Goal: Information Seeking & Learning: Check status

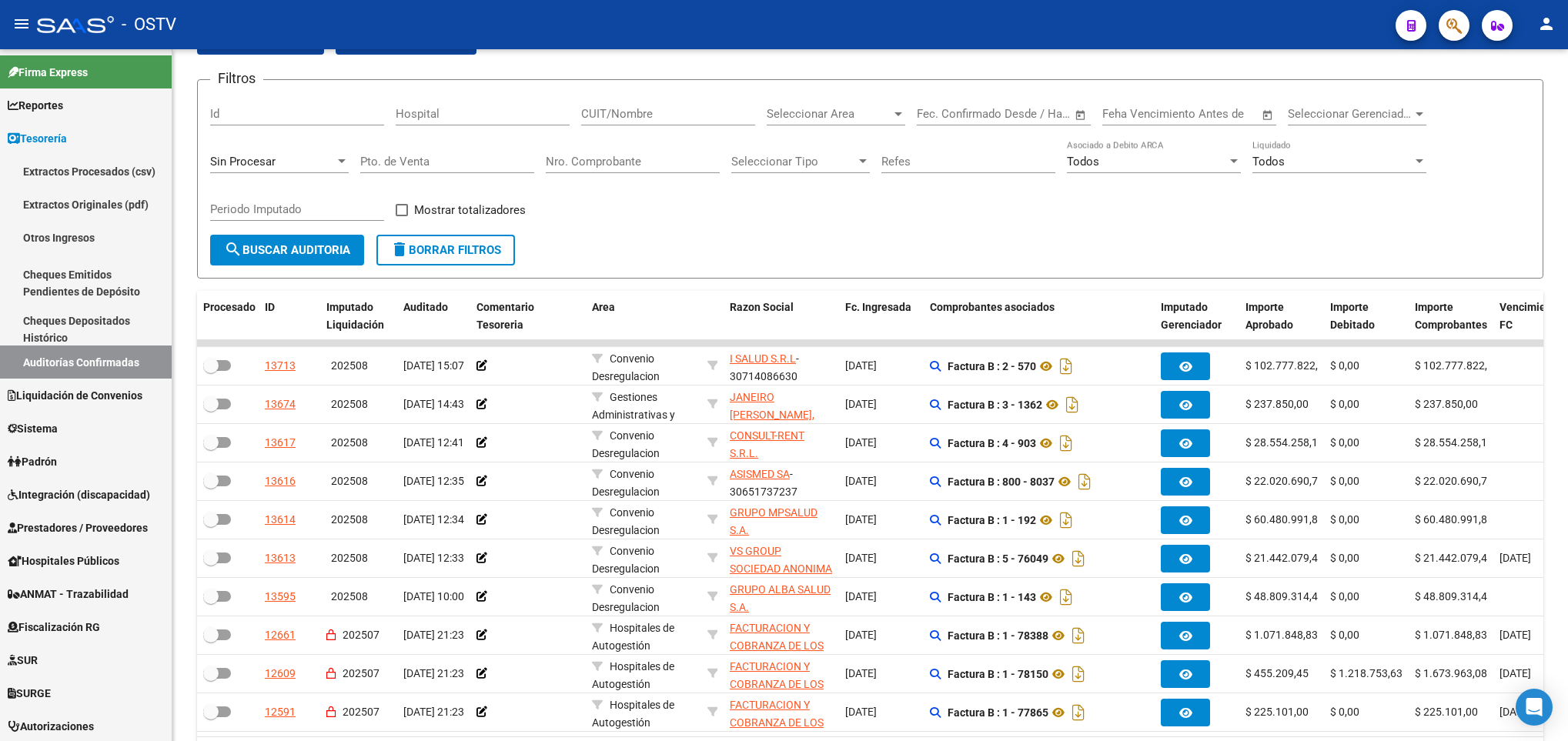
scroll to position [190, 0]
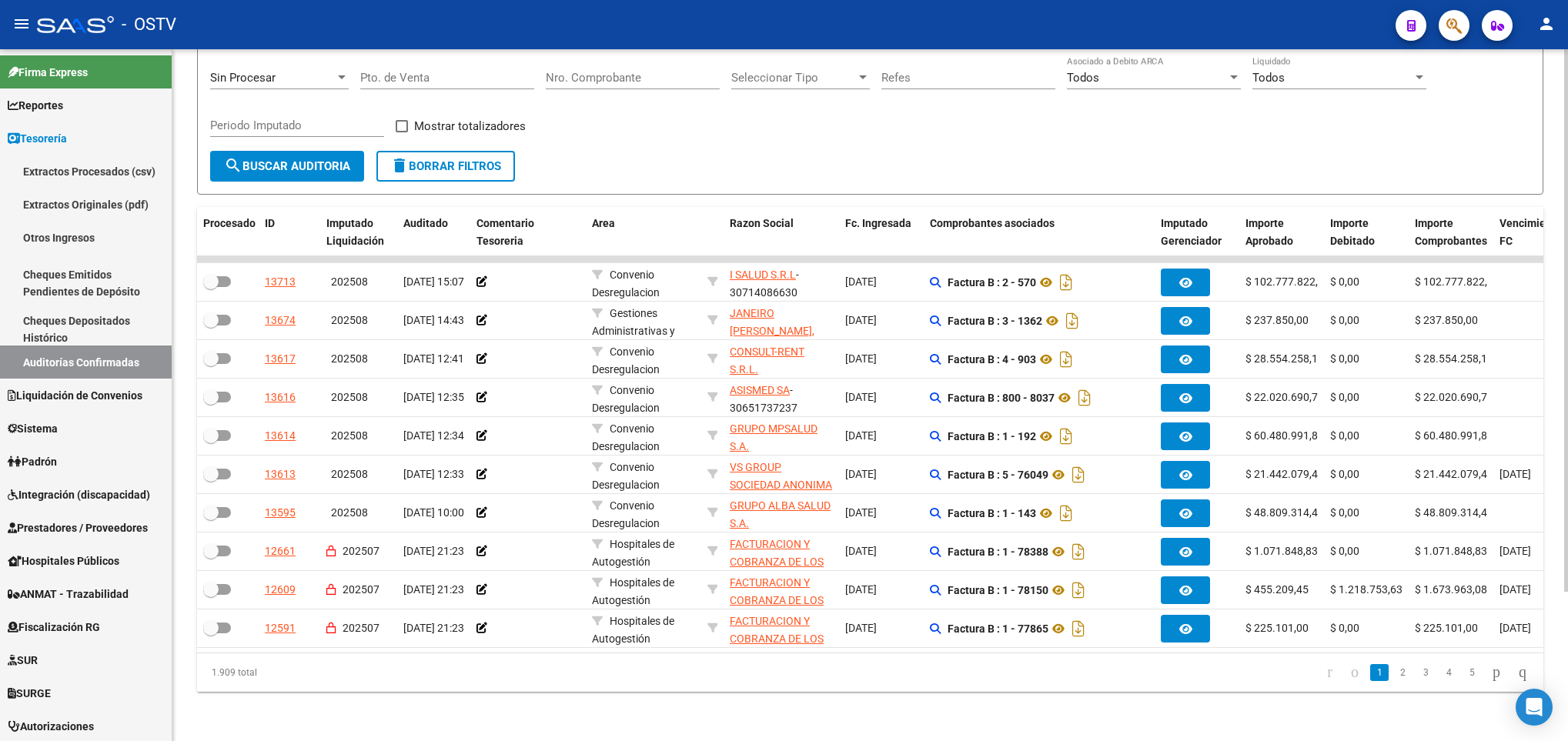
click at [267, 155] on button "search Buscar Auditoria" at bounding box center [287, 166] width 154 height 30
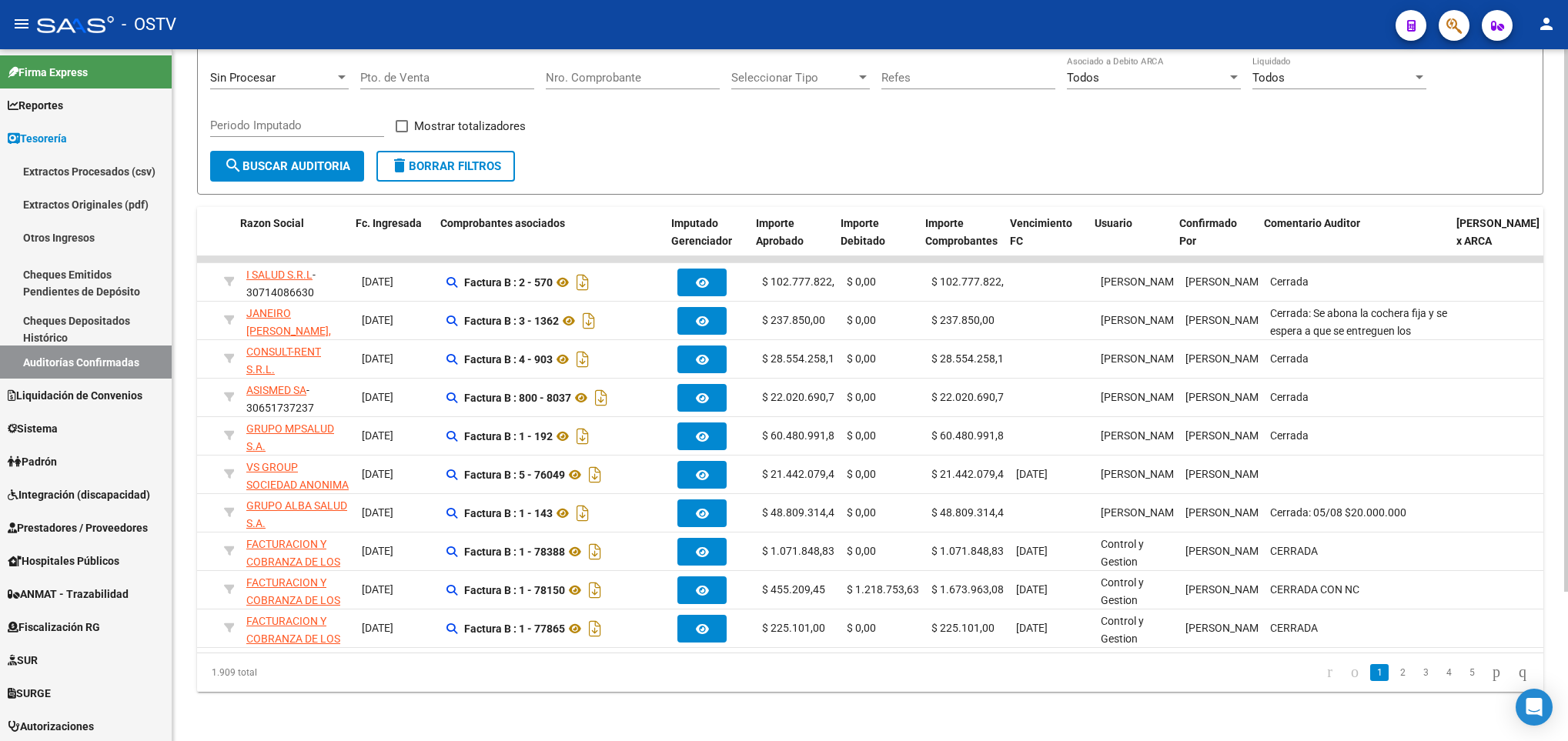
scroll to position [0, 490]
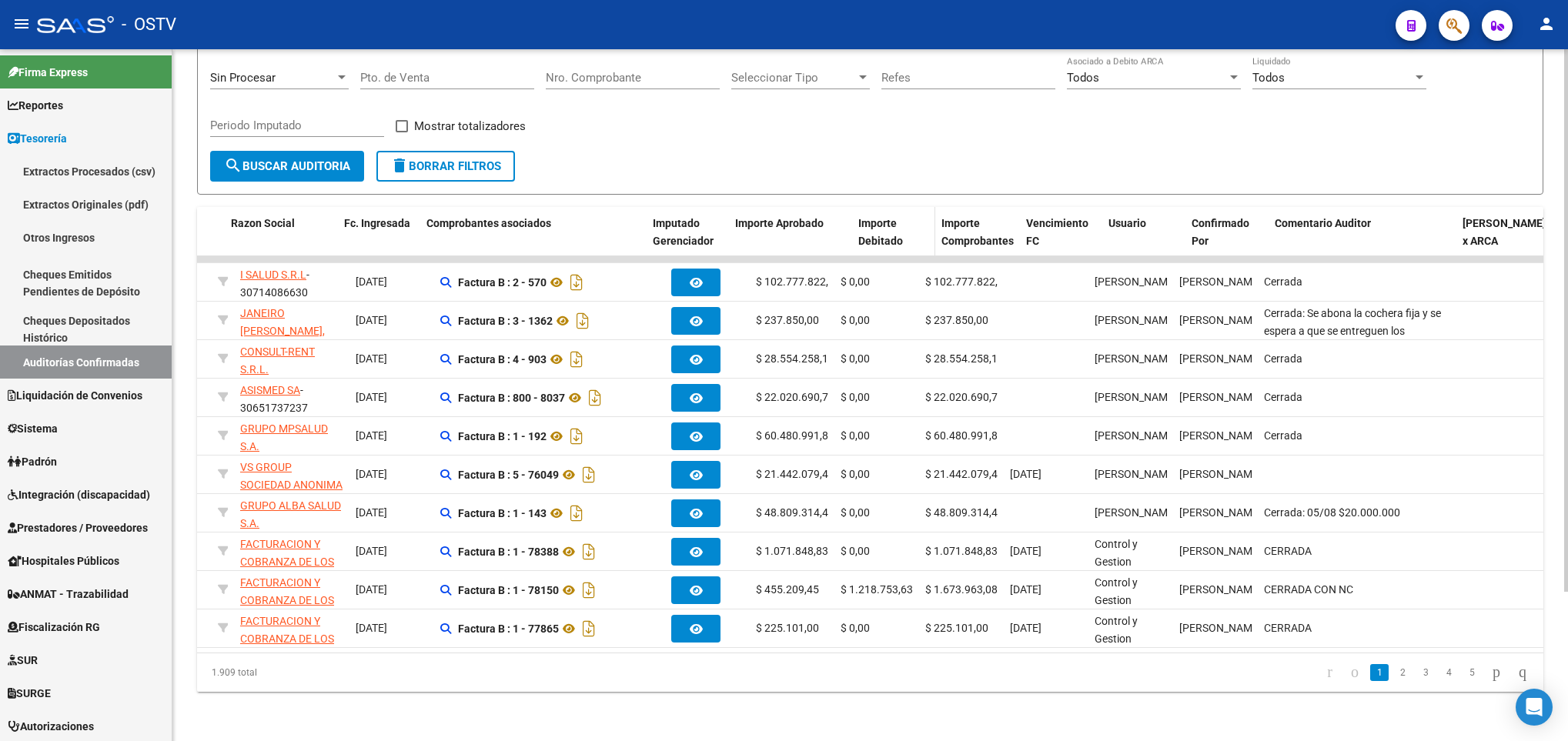
drag, startPoint x: 829, startPoint y: 229, endPoint x: 889, endPoint y: 230, distance: 60.0
click at [889, 230] on div "Procesado ID Imputado Liquidación Auditado Comentario Tesoreria Area Razon Soci…" at bounding box center [725, 232] width 2035 height 51
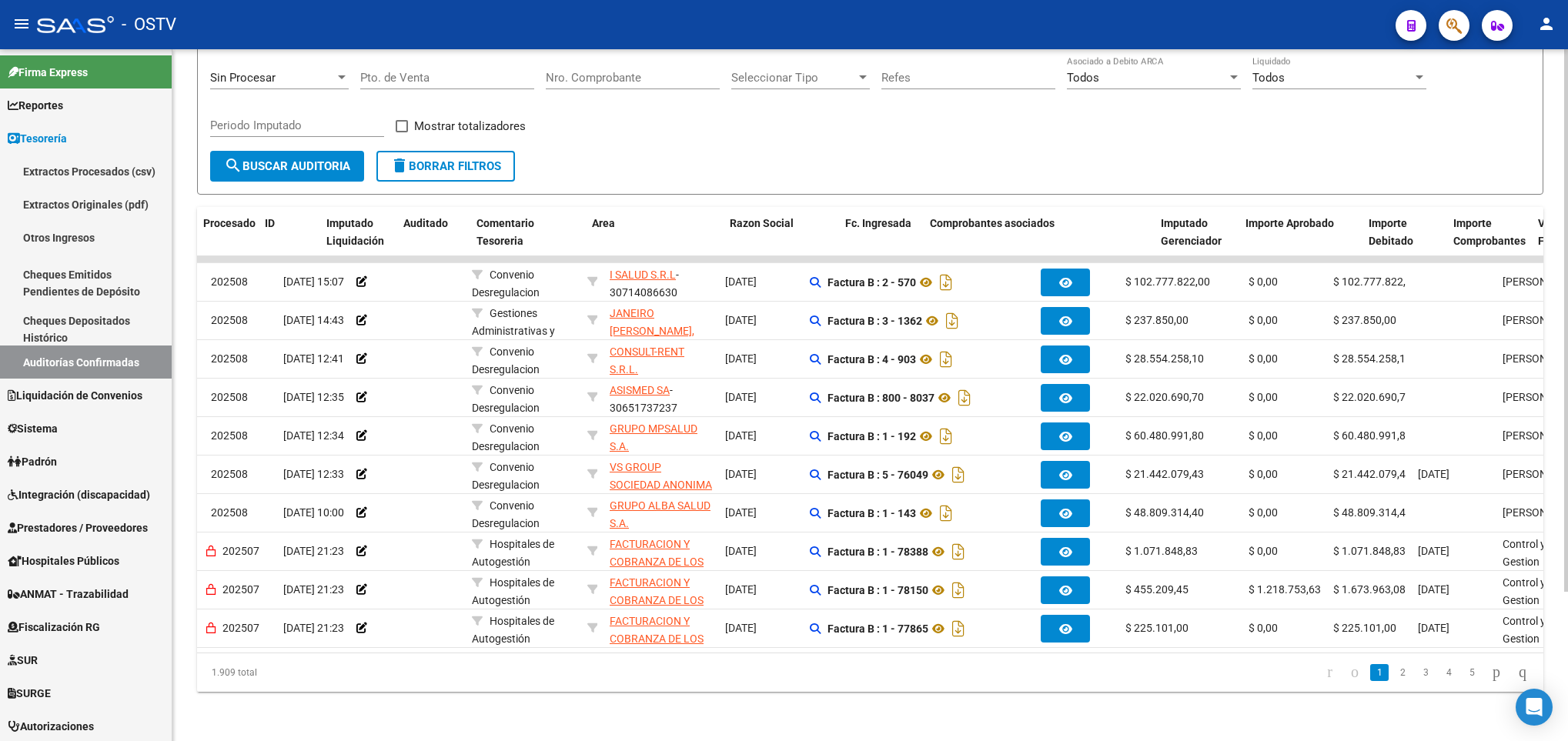
scroll to position [0, 0]
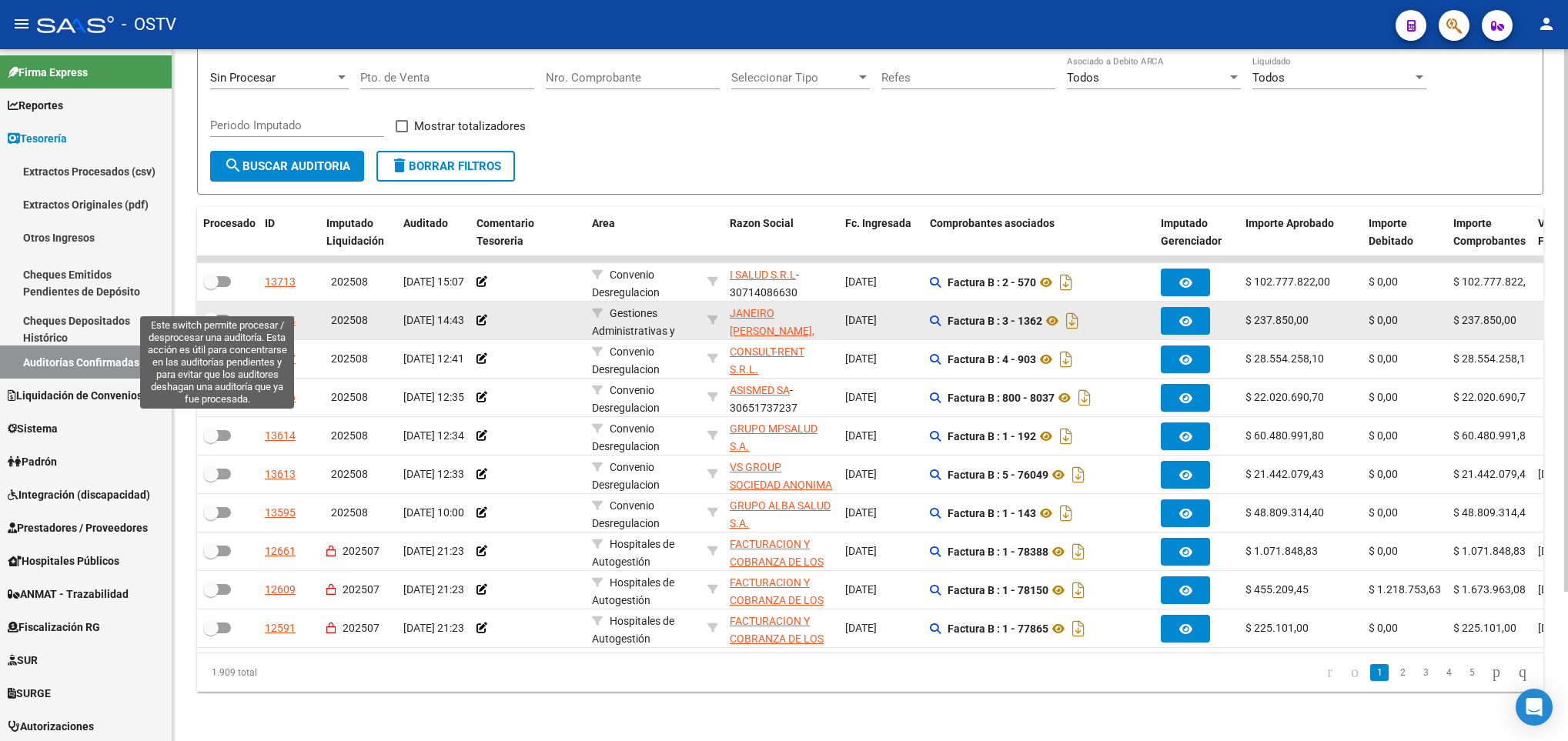
click at [215, 312] on span at bounding box center [211, 320] width 15 height 15
click at [211, 325] on input "checkbox" at bounding box center [210, 325] width 1 height 1
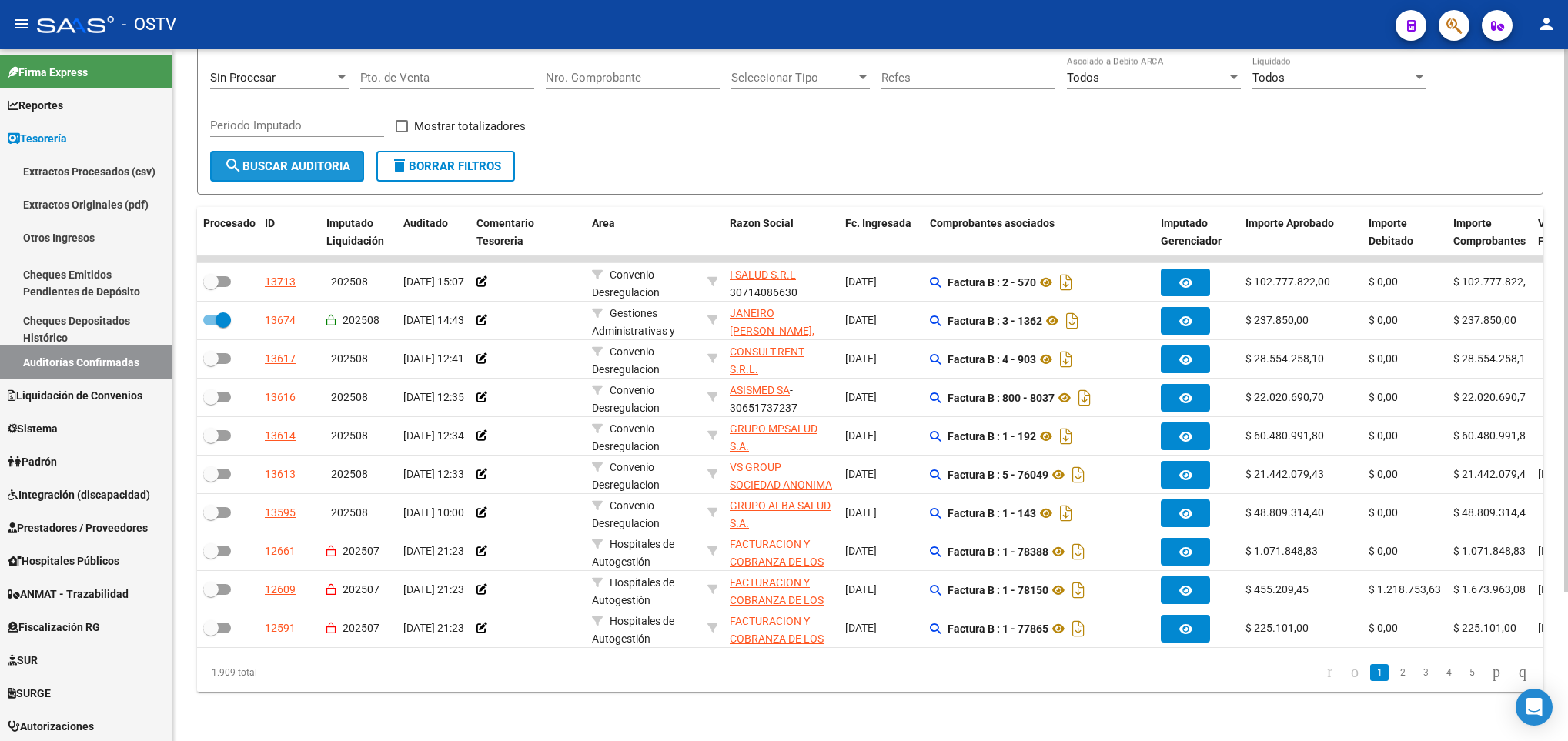
click at [279, 151] on button "search Buscar Auditoria" at bounding box center [287, 166] width 154 height 30
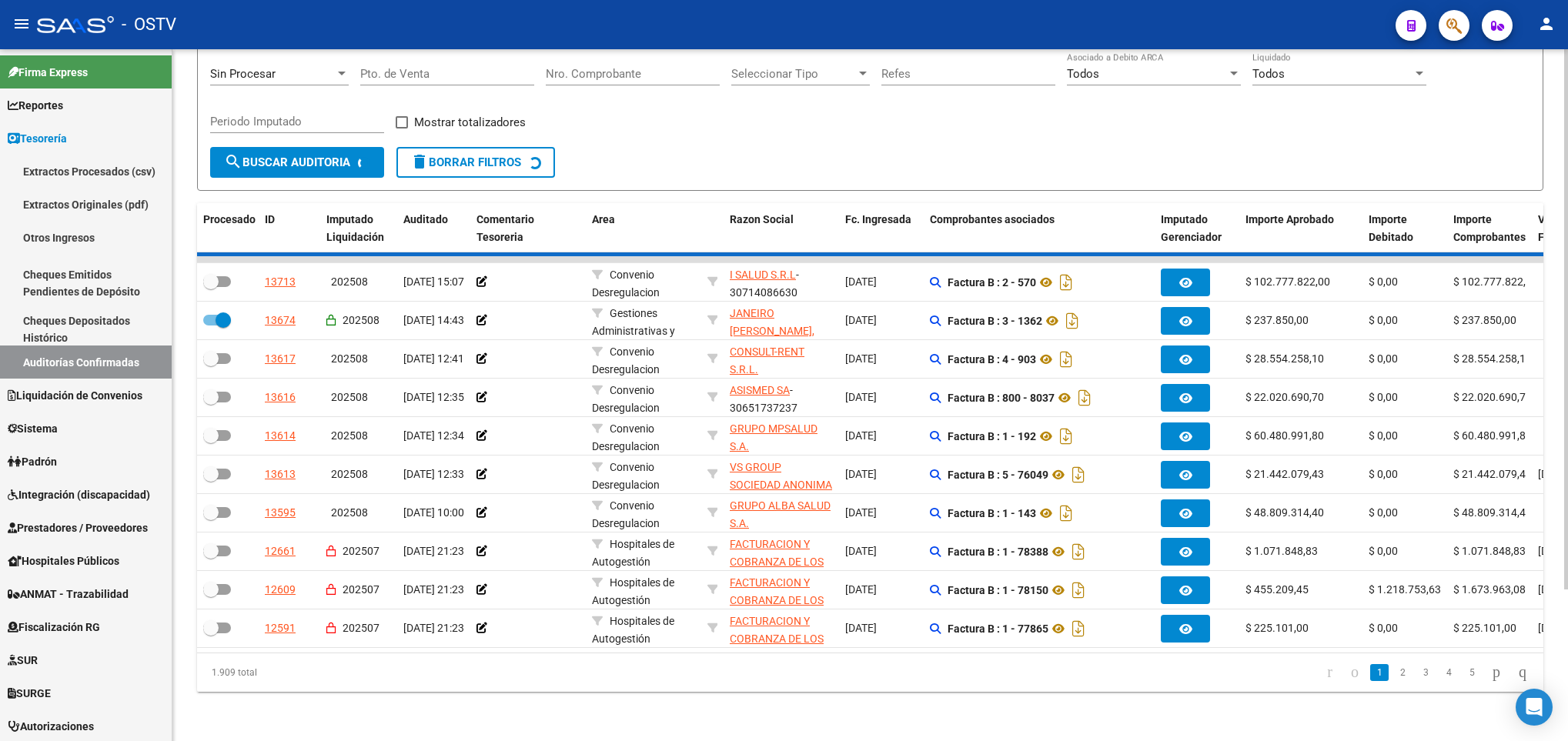
checkbox input "false"
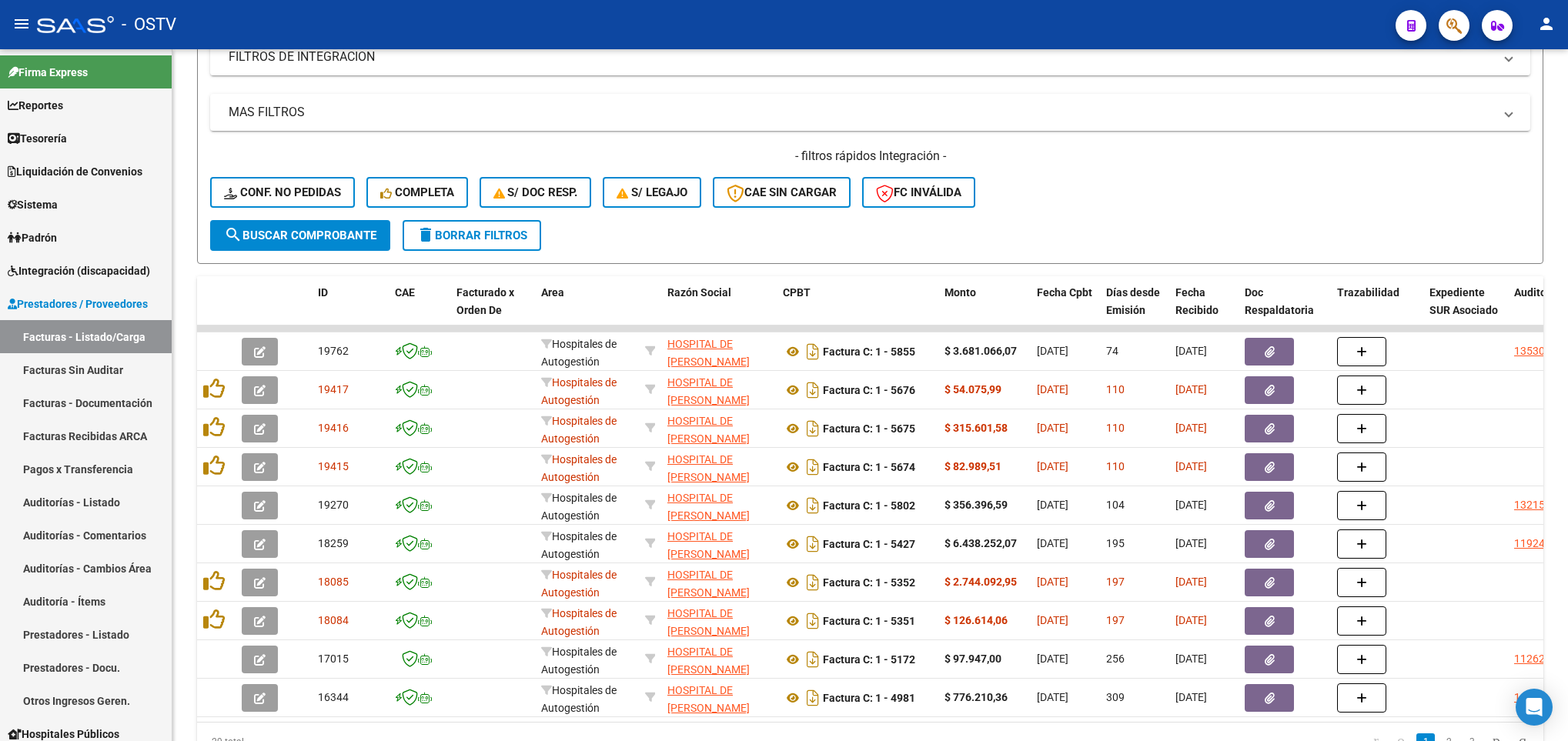
scroll to position [24, 0]
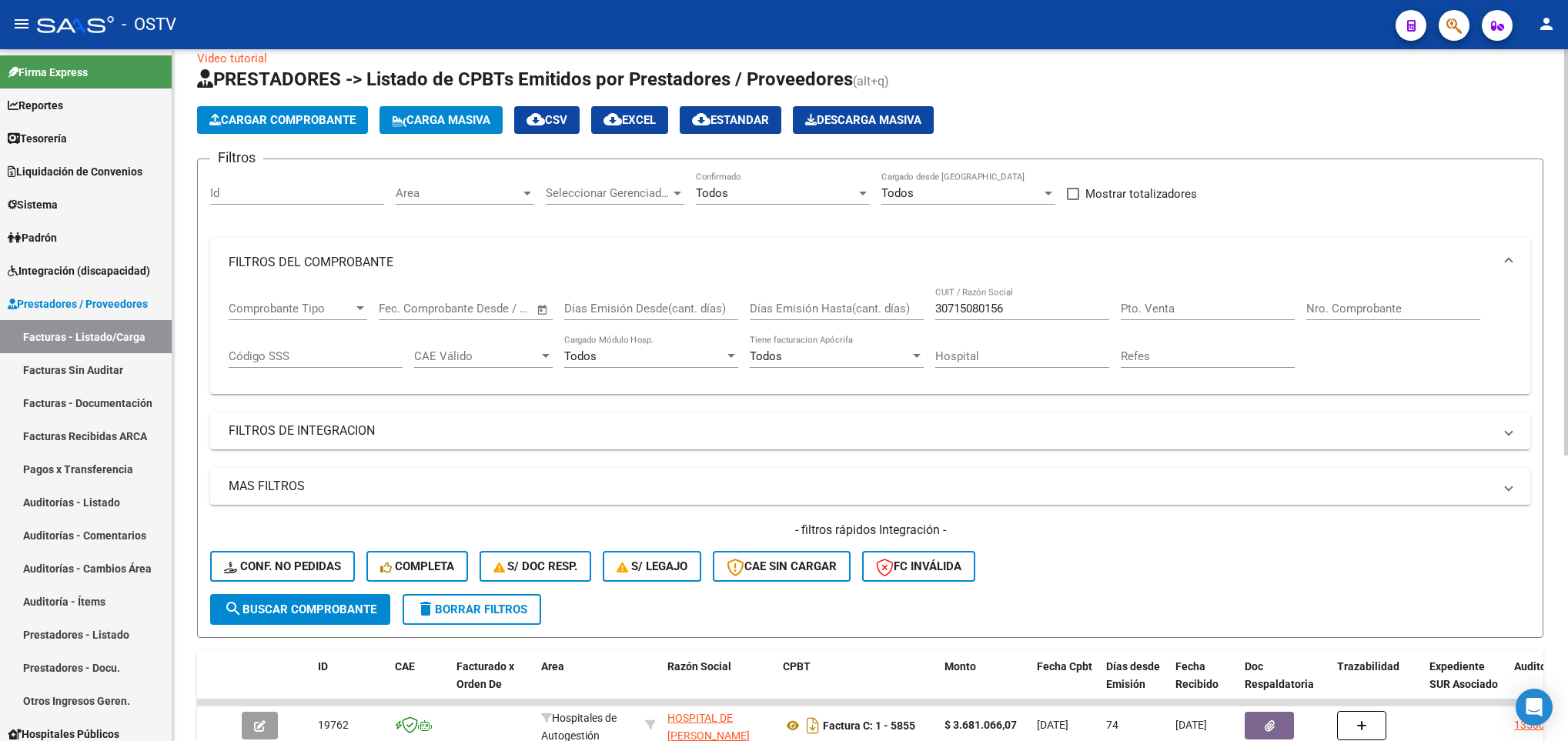
click at [444, 602] on span "delete Borrar Filtros" at bounding box center [472, 609] width 111 height 14
click at [808, 197] on div "No" at bounding box center [775, 193] width 160 height 14
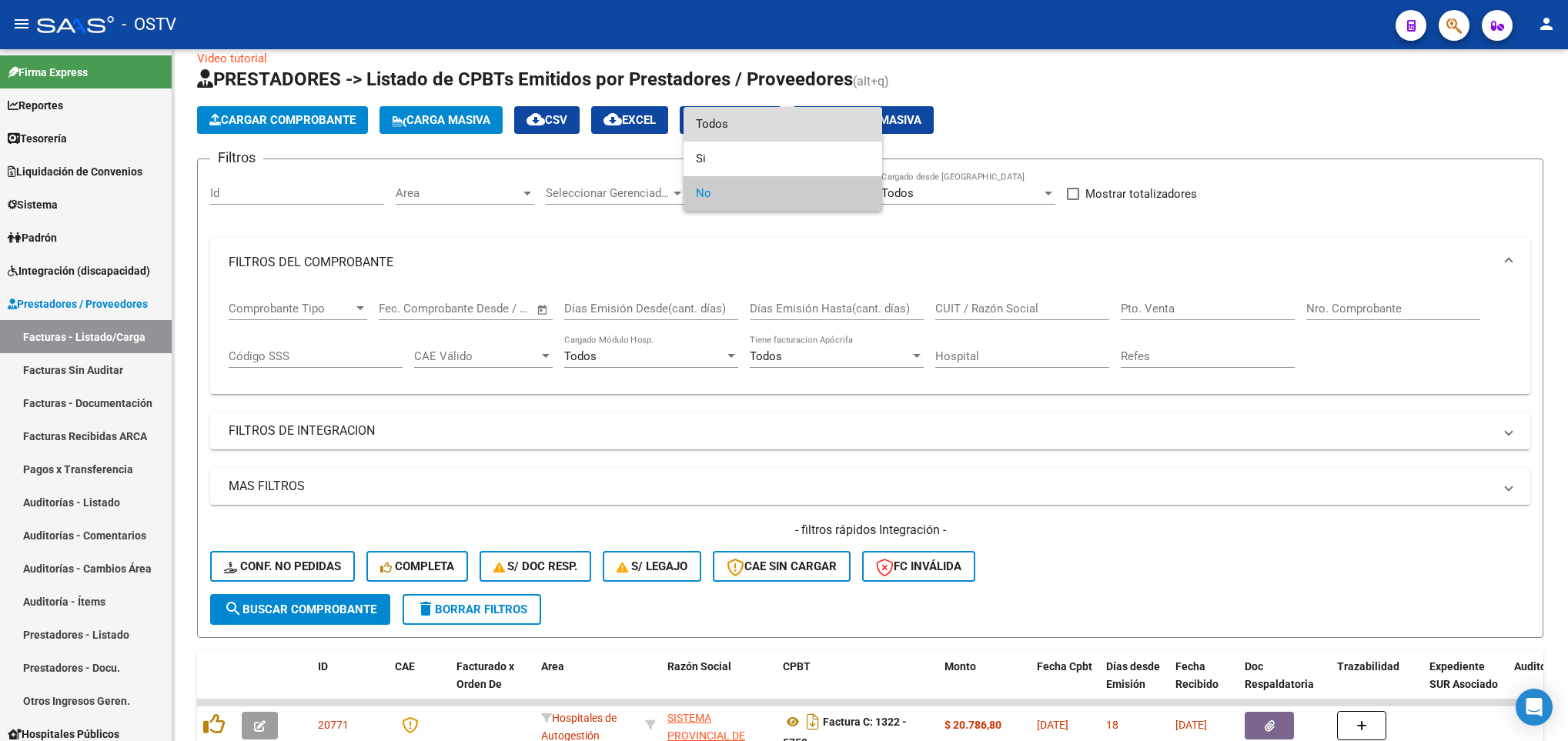
click at [723, 127] on span "Todos" at bounding box center [782, 124] width 174 height 34
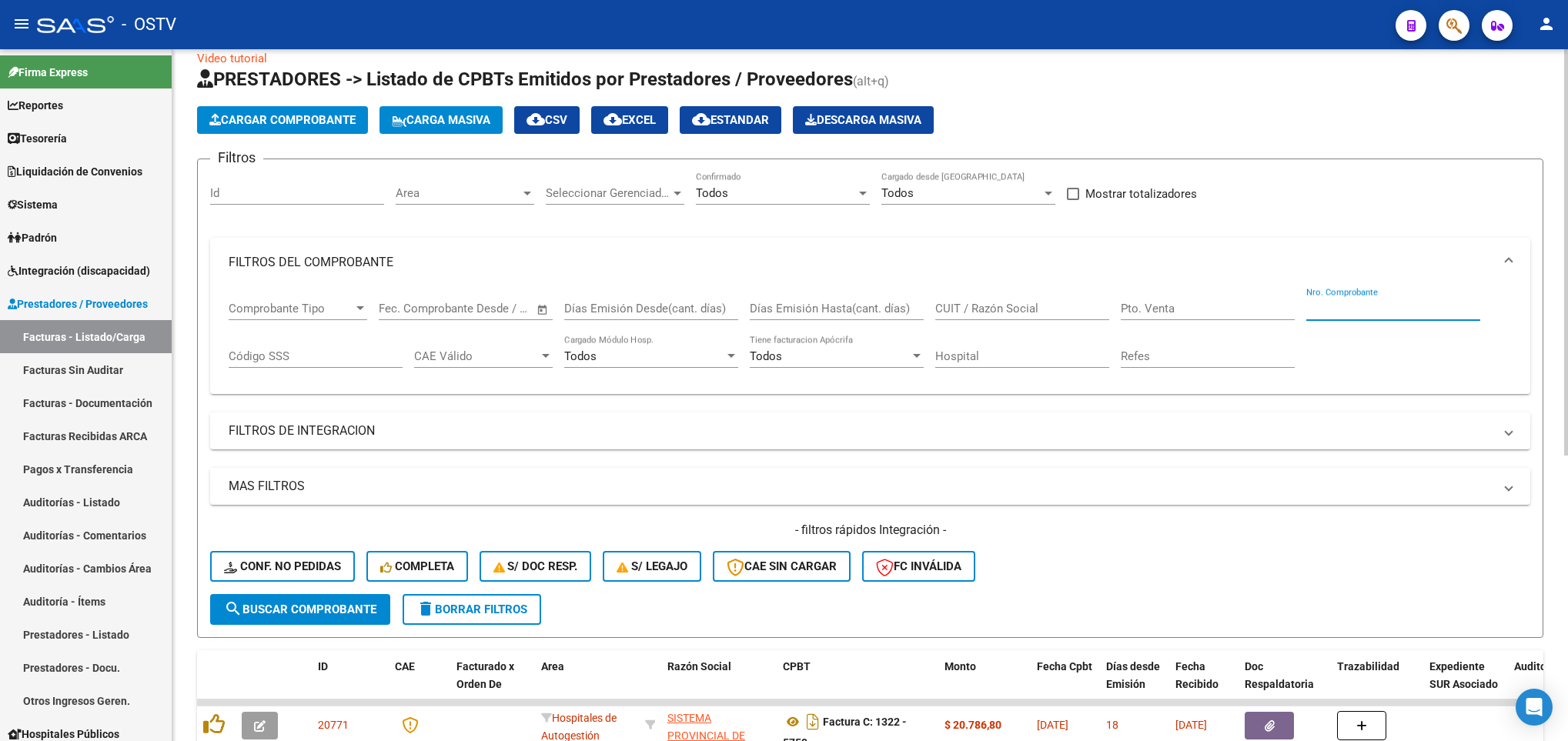
click at [1342, 307] on input "Nro. Comprobante" at bounding box center [1392, 308] width 174 height 14
type input "33471"
click at [342, 605] on span "search Buscar Comprobante" at bounding box center [300, 609] width 153 height 14
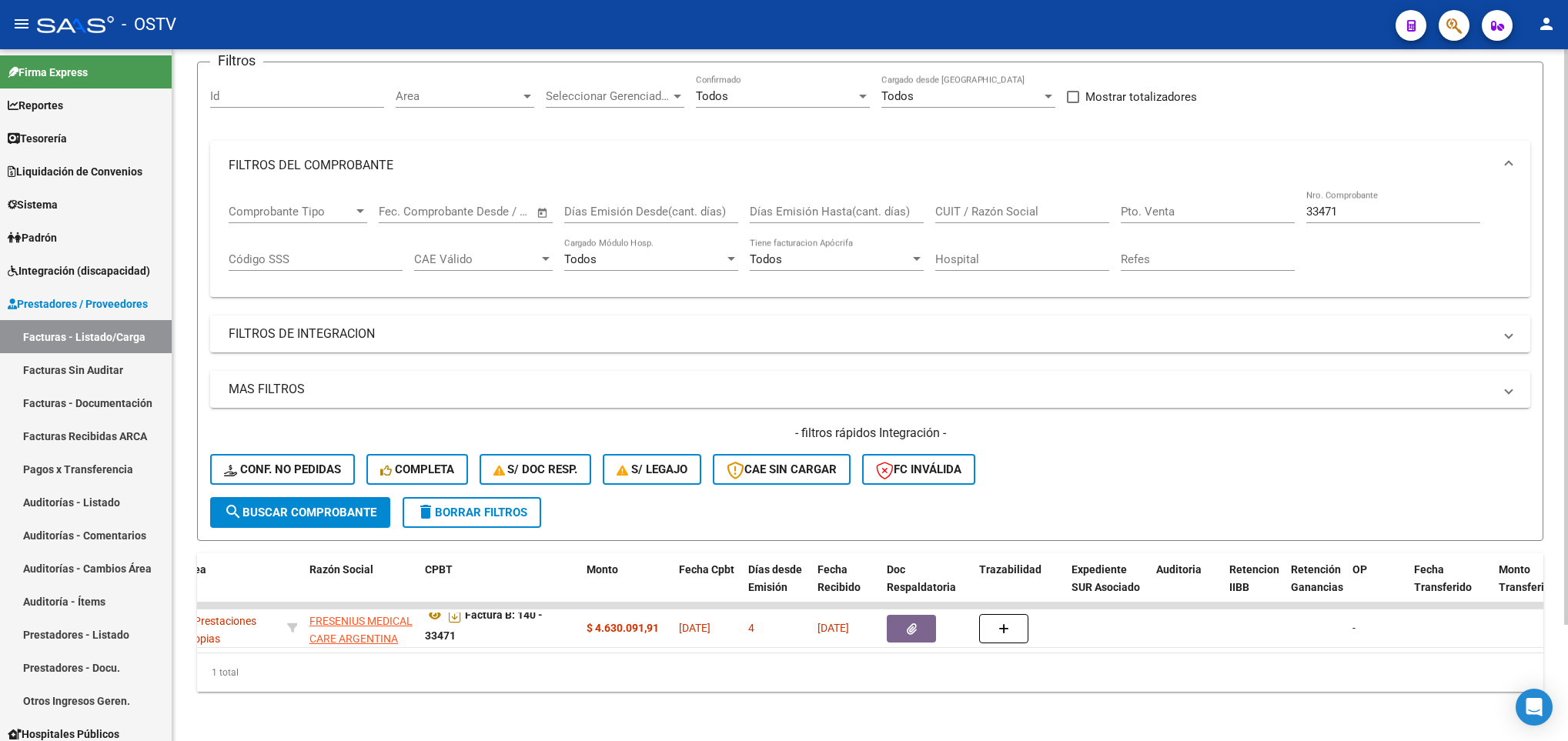
scroll to position [0, 0]
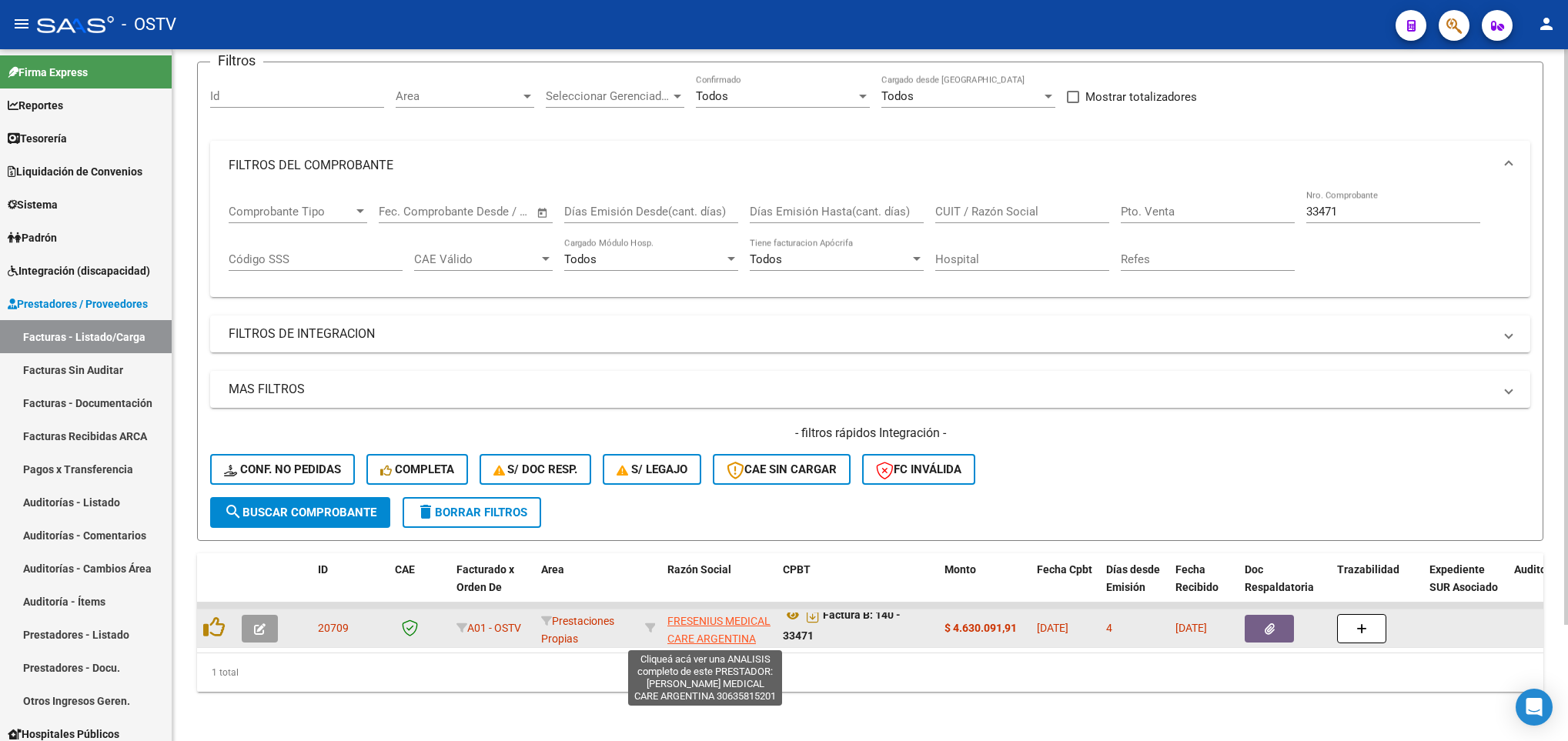
click at [694, 615] on span "FRESENIUS MEDICAL CARE ARGENTINA" at bounding box center [719, 630] width 103 height 30
type textarea "30635815201"
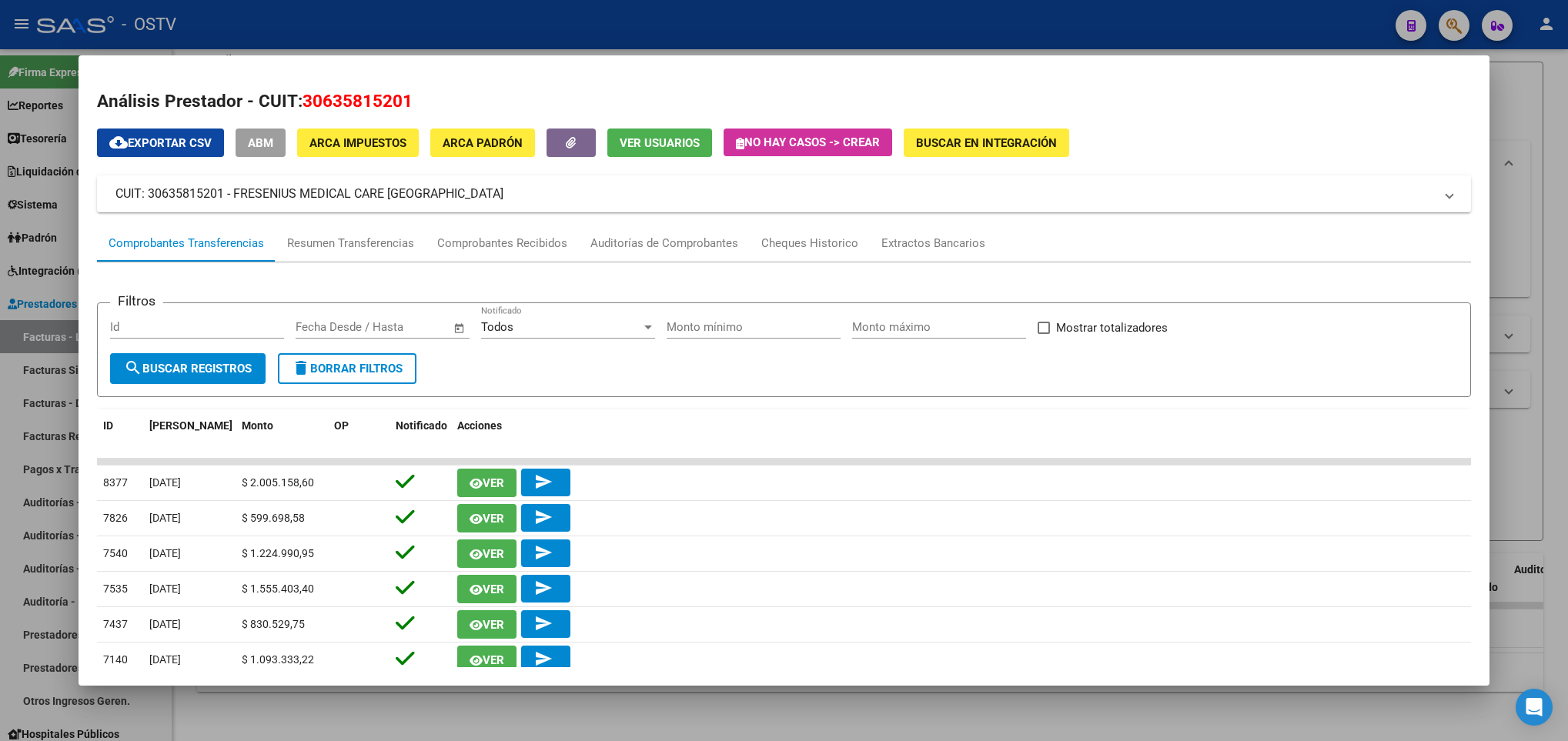
click at [1521, 231] on div at bounding box center [784, 370] width 1568 height 741
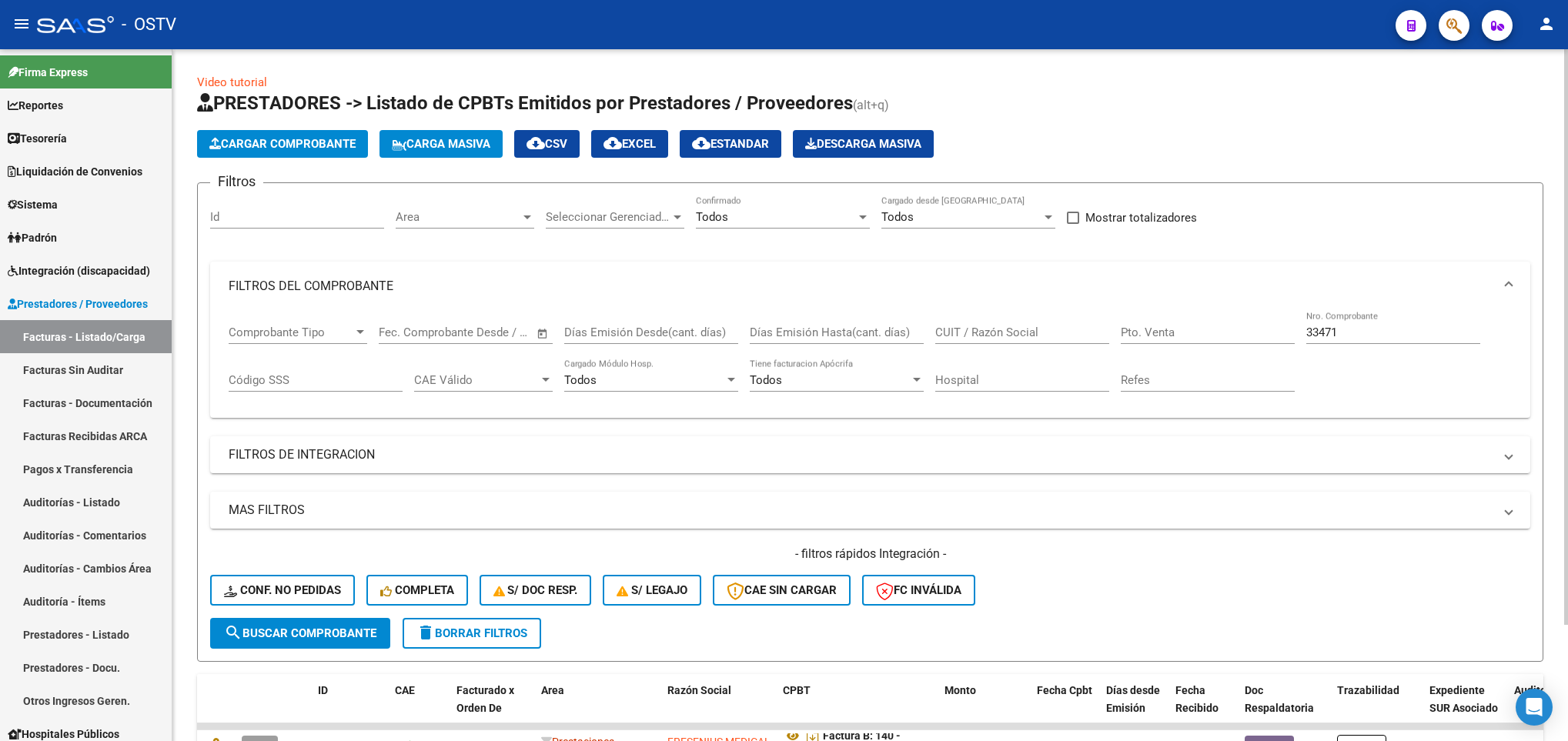
click at [986, 335] on input "CUIT / Razón Social" at bounding box center [1021, 332] width 174 height 14
paste input "30635815201"
type input "30635815201"
click at [310, 629] on span "search Buscar Comprobante" at bounding box center [300, 633] width 153 height 14
drag, startPoint x: 1352, startPoint y: 337, endPoint x: 1115, endPoint y: 352, distance: 237.5
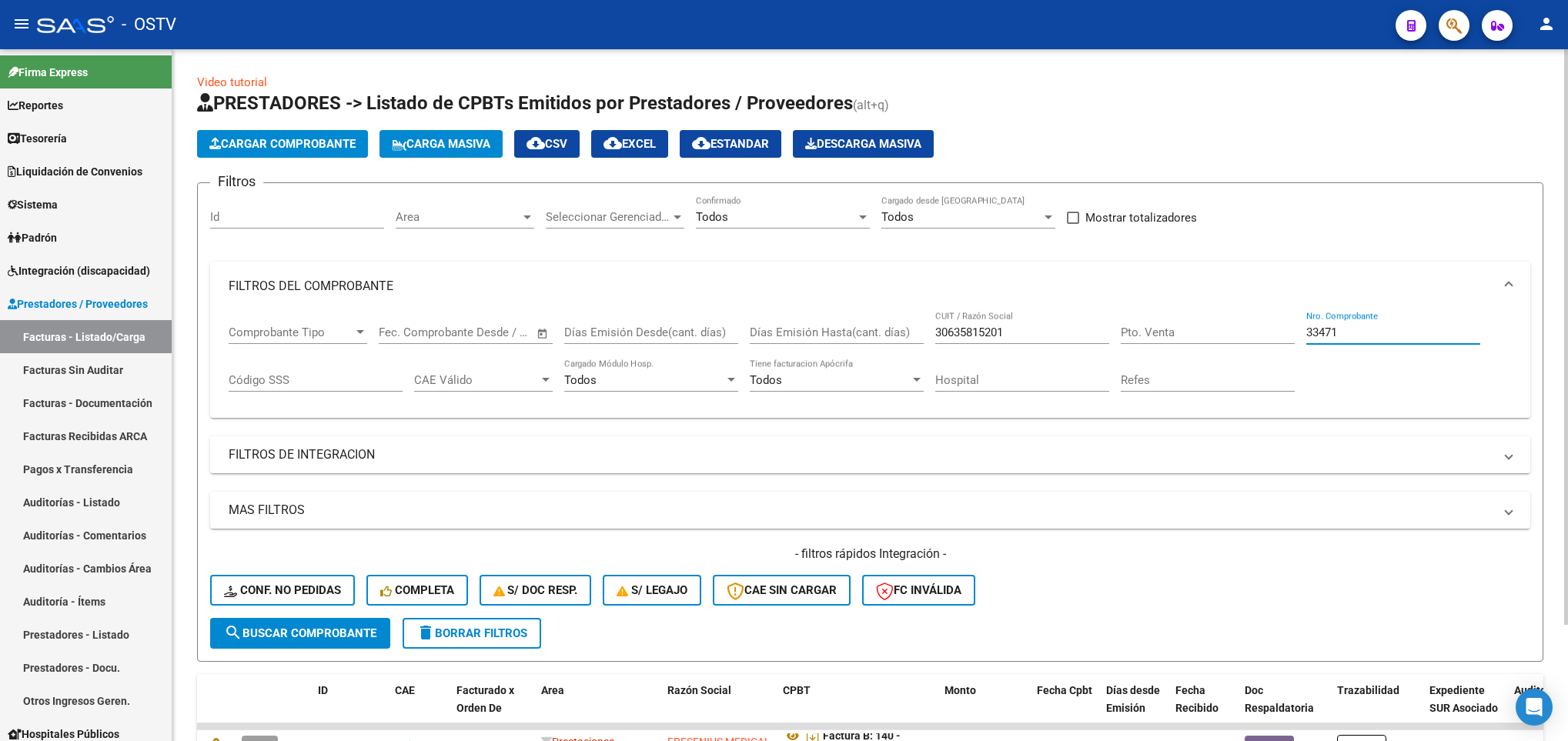
click at [1148, 356] on div "Comprobante Tipo Comprobante Tipo Start date – End date Fec. Comprobante Desde …" at bounding box center [870, 359] width 1283 height 96
click at [289, 633] on span "search Buscar Comprobante" at bounding box center [300, 633] width 153 height 14
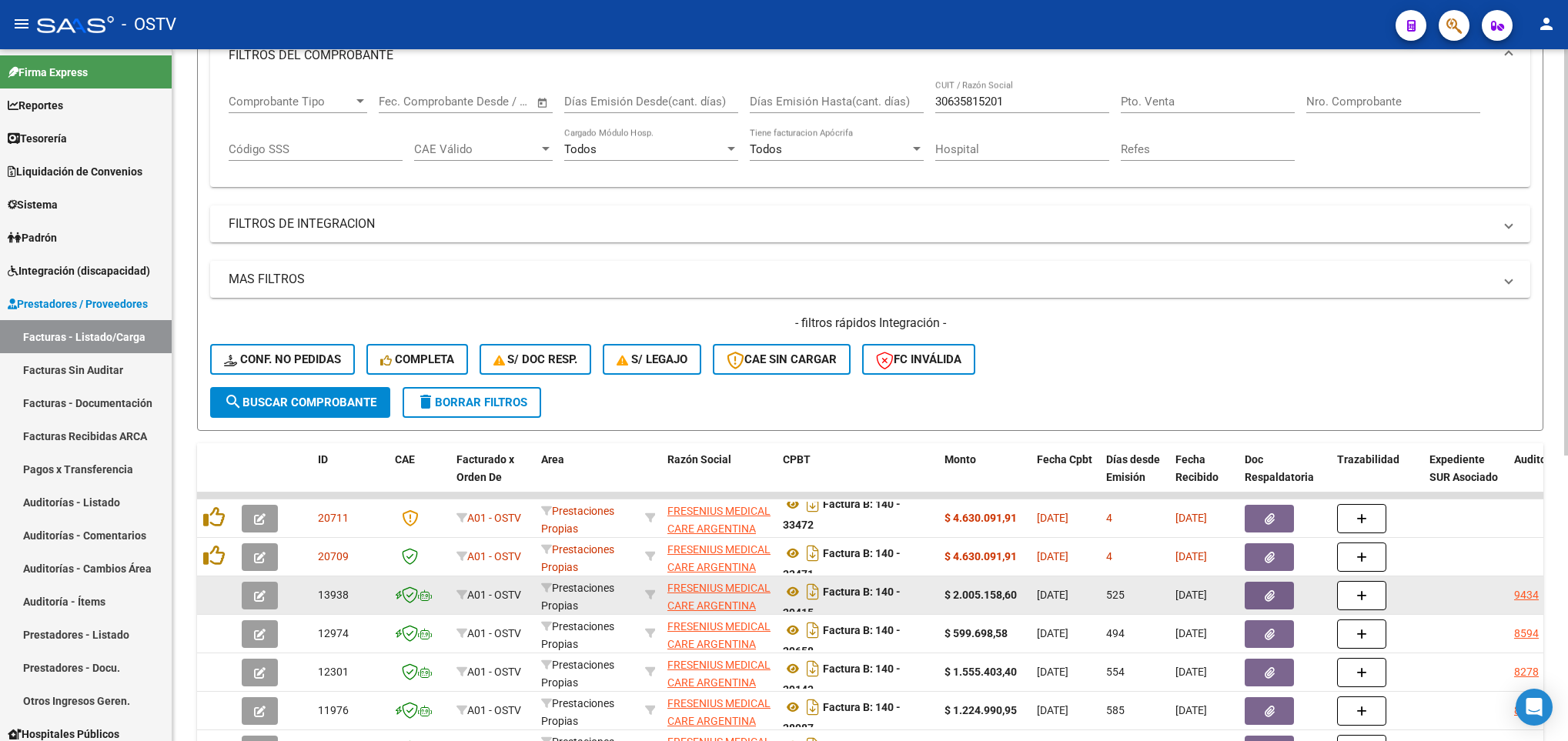
scroll to position [346, 0]
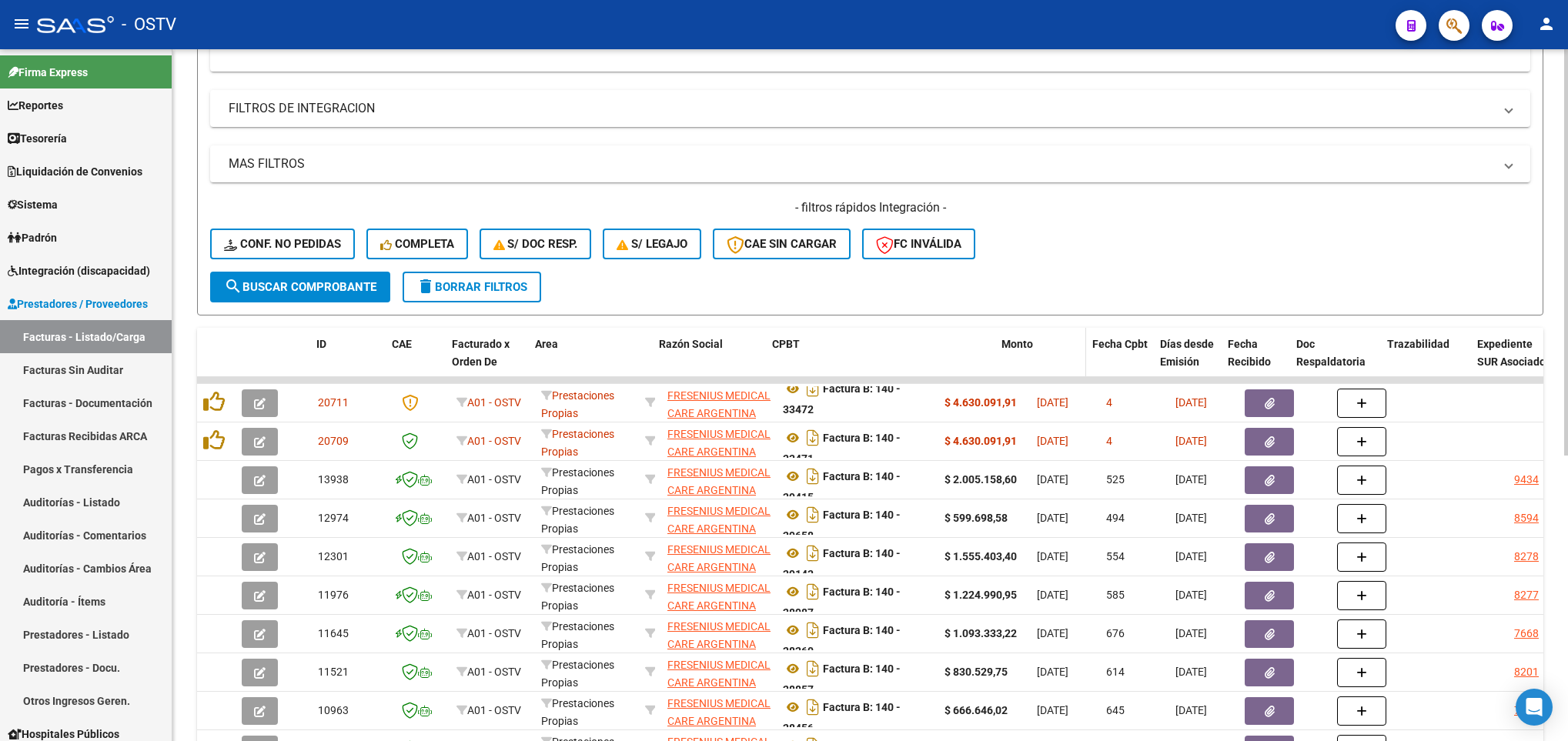
drag, startPoint x: 930, startPoint y: 365, endPoint x: 1039, endPoint y: 370, distance: 109.1
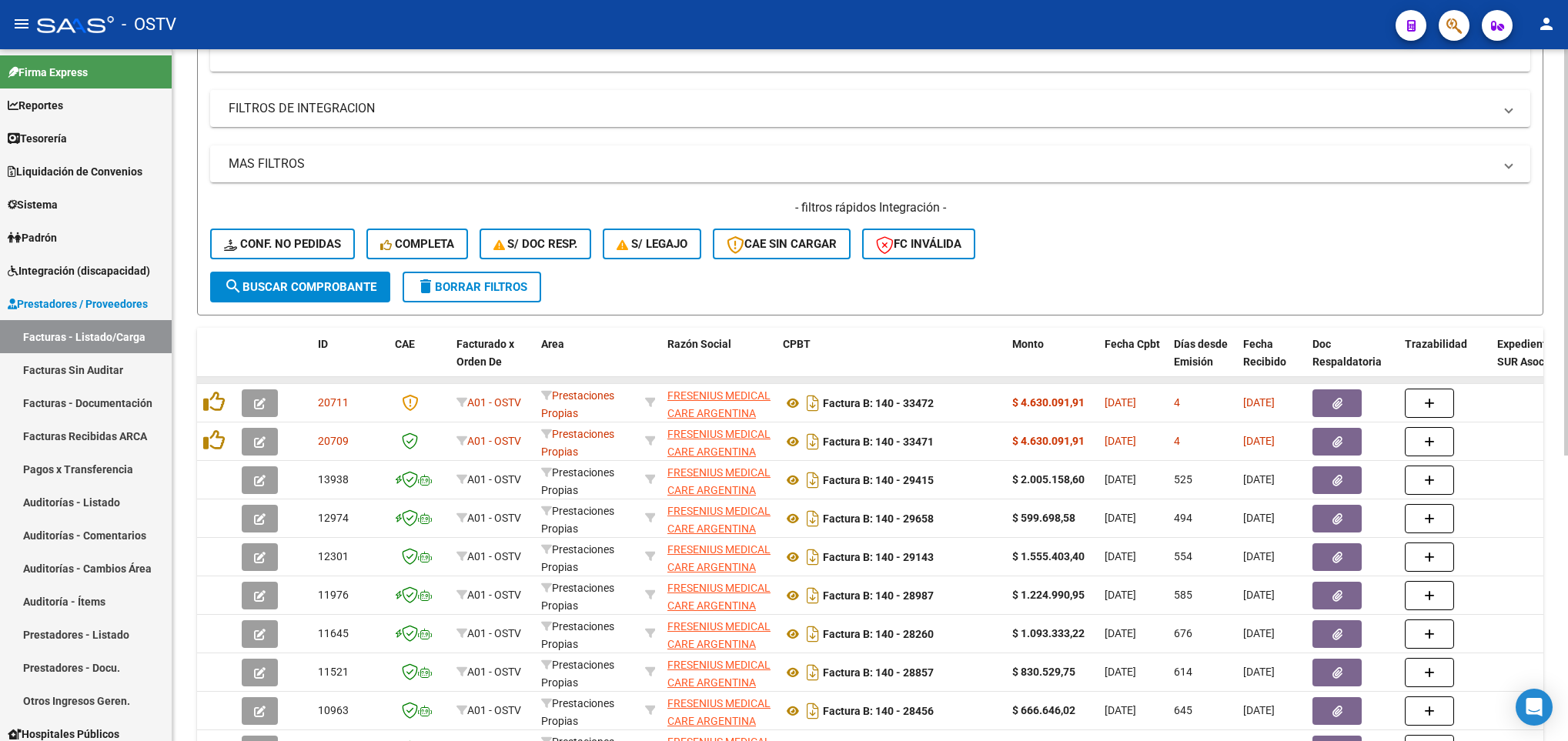
scroll to position [0, 0]
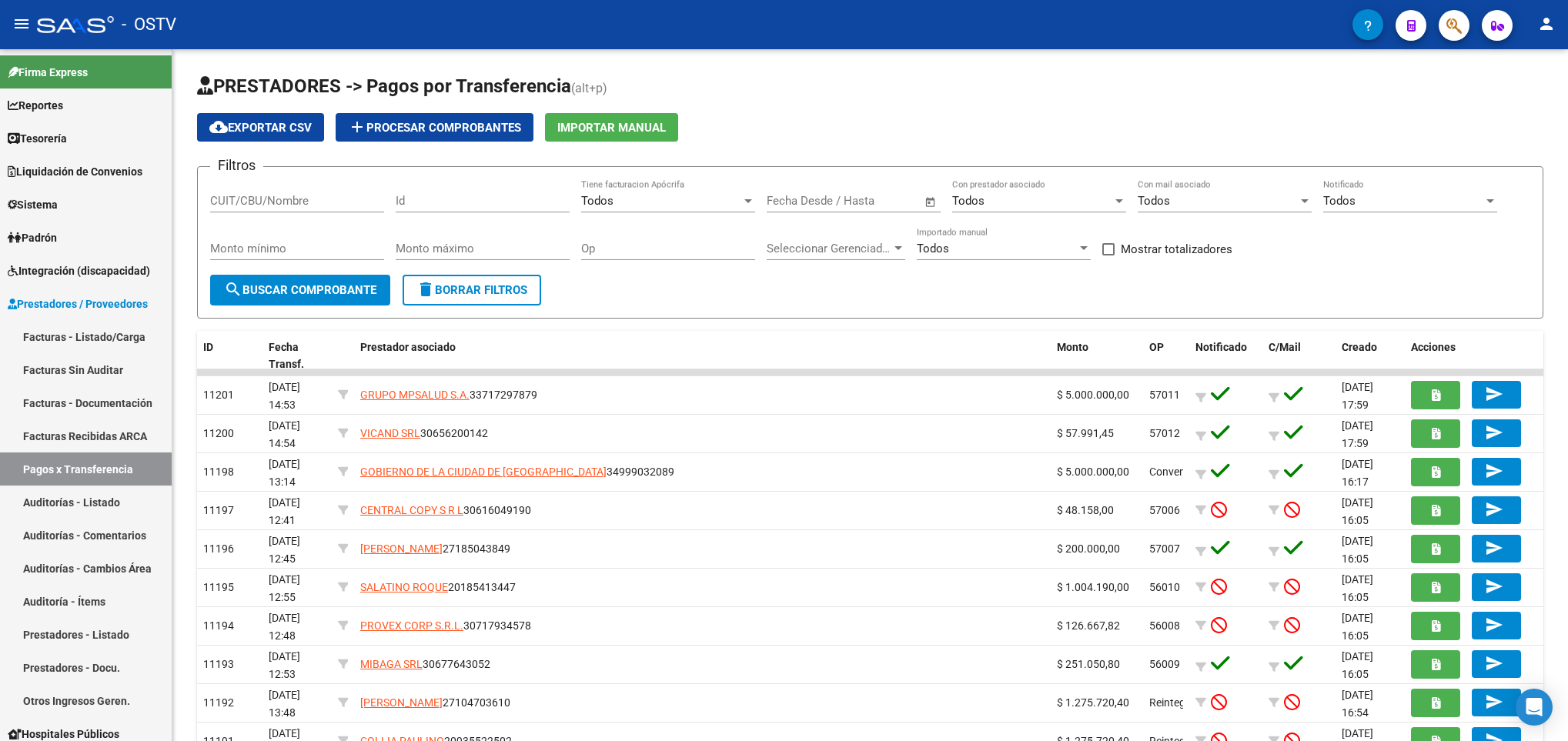
scroll to position [116, 0]
